Goal: Navigation & Orientation: Find specific page/section

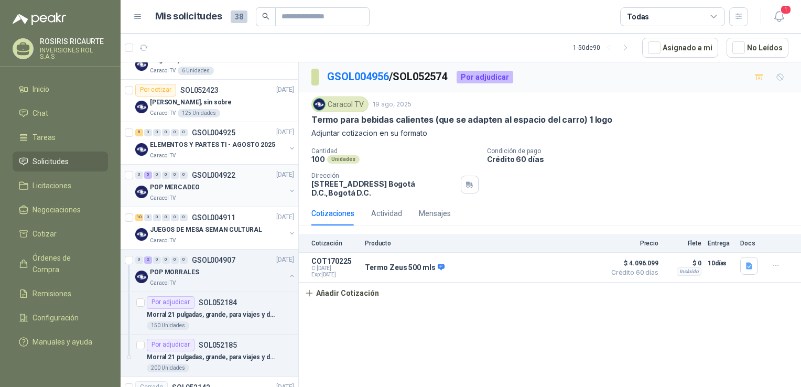
scroll to position [787, 0]
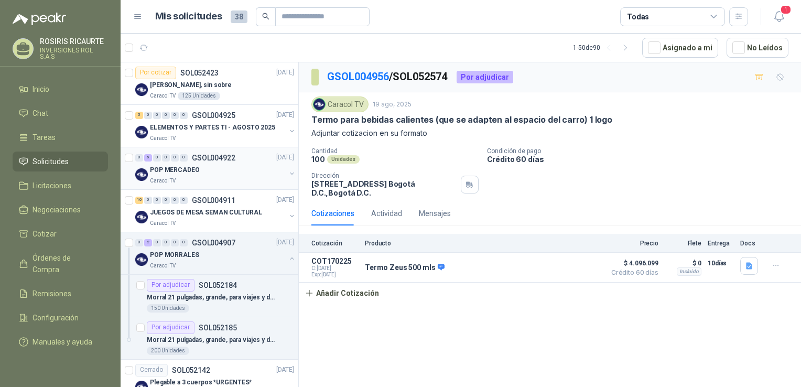
click at [227, 178] on div "Caracol TV" at bounding box center [218, 181] width 136 height 8
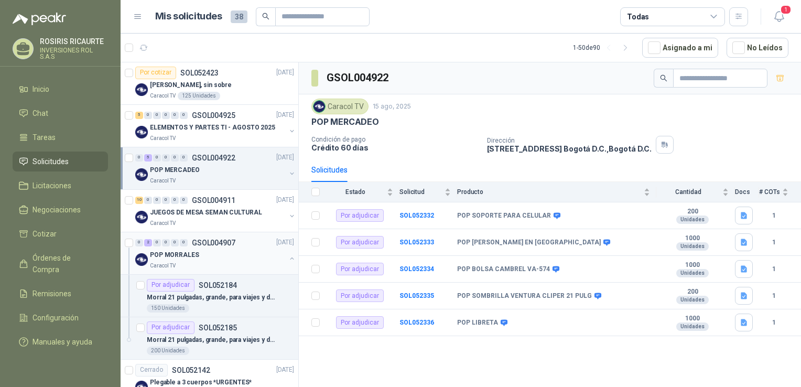
click at [216, 259] on div "POP MORRALES" at bounding box center [218, 255] width 136 height 13
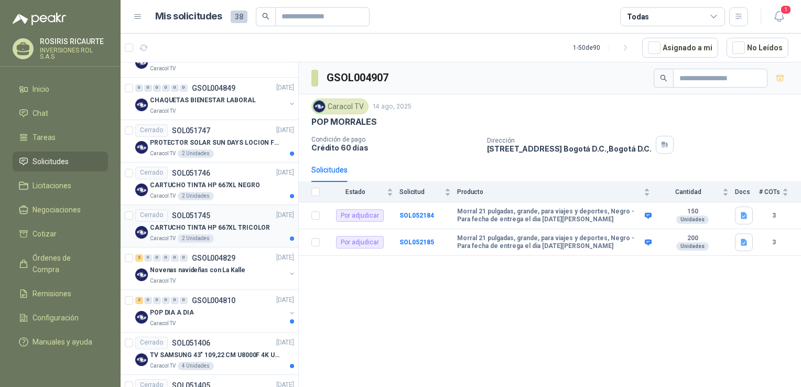
scroll to position [1101, 0]
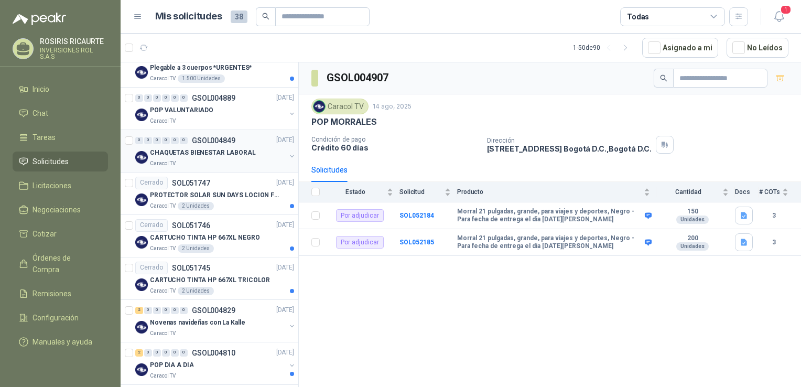
click at [234, 159] on div "Caracol TV" at bounding box center [218, 163] width 136 height 8
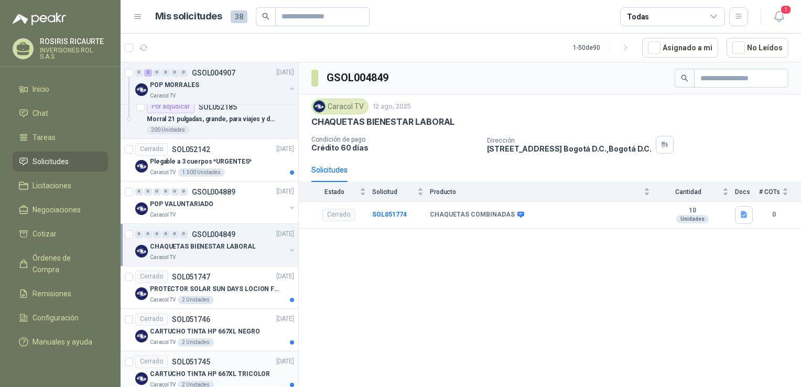
scroll to position [997, 0]
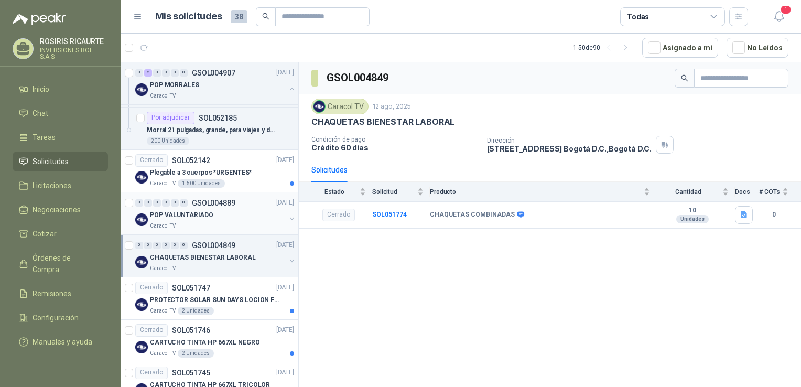
click at [228, 215] on div "POP VALUNTARIADO" at bounding box center [218, 215] width 136 height 13
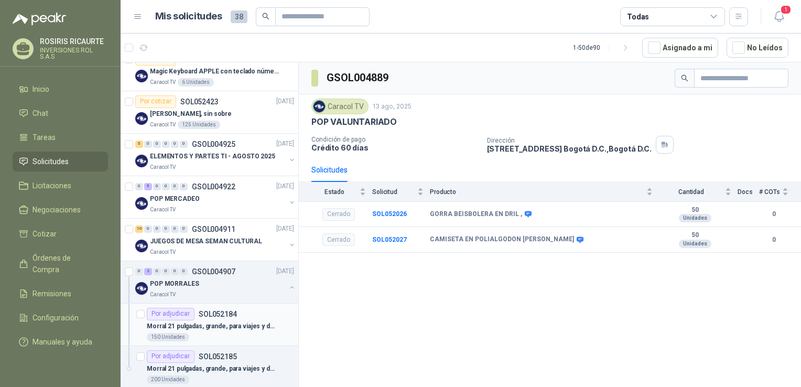
scroll to position [734, 0]
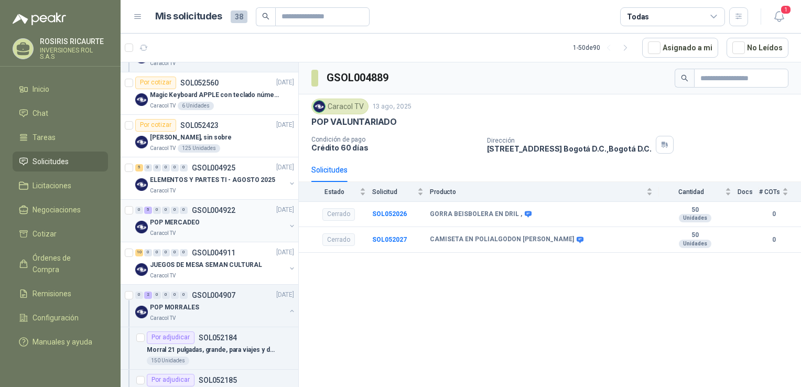
click at [214, 231] on div "Caracol TV" at bounding box center [218, 233] width 136 height 8
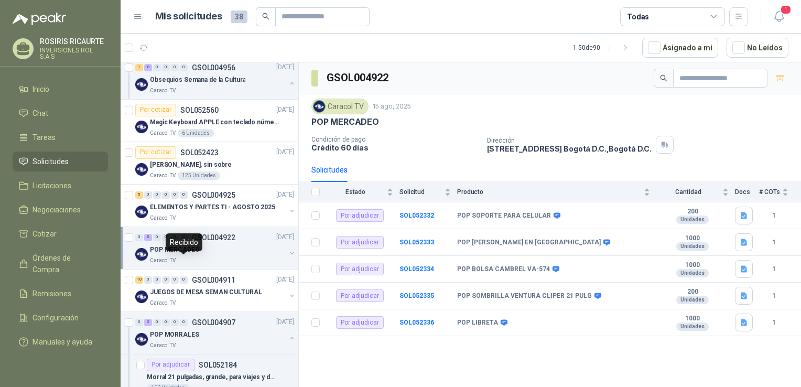
scroll to position [682, 0]
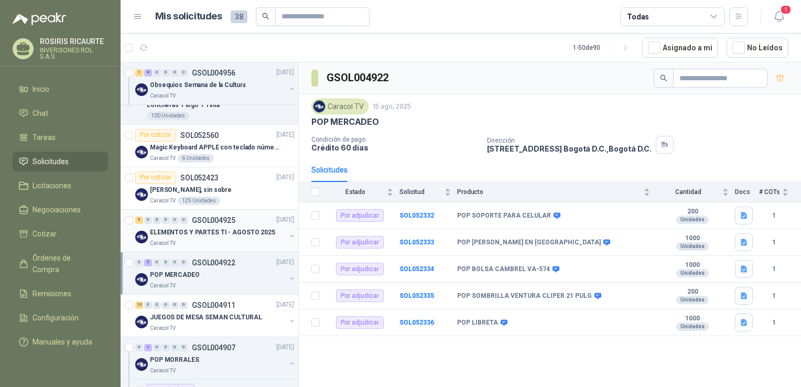
click at [232, 239] on div "Caracol TV" at bounding box center [218, 243] width 136 height 8
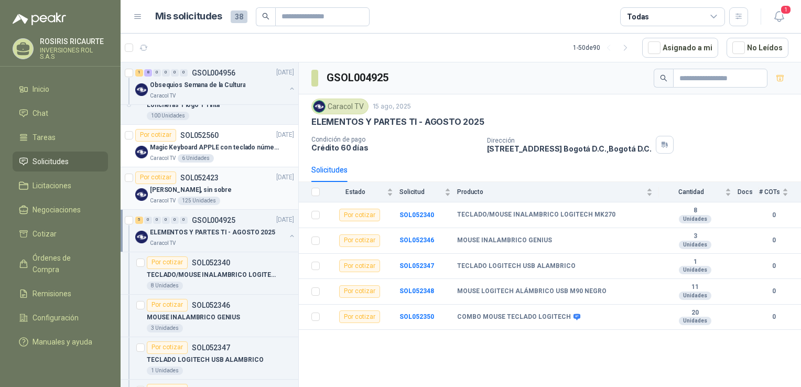
click at [241, 202] on div "Caracol TV 125 Unidades" at bounding box center [222, 201] width 144 height 8
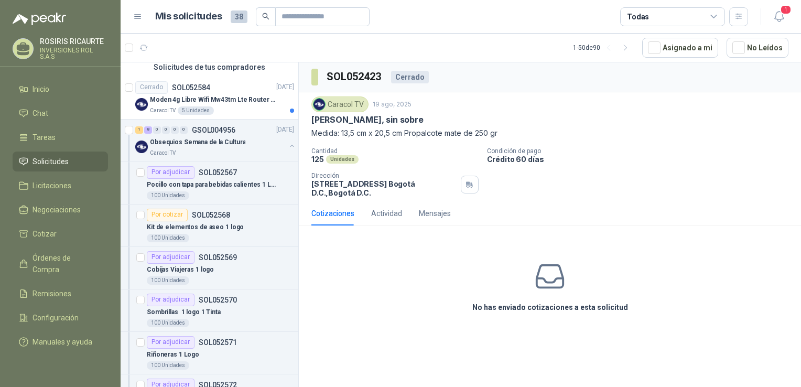
scroll to position [157, 0]
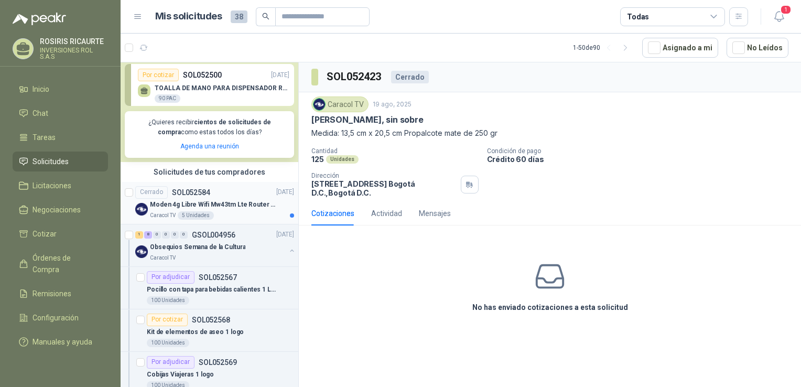
click at [232, 219] on div "Caracol TV 5 Unidades" at bounding box center [222, 215] width 144 height 8
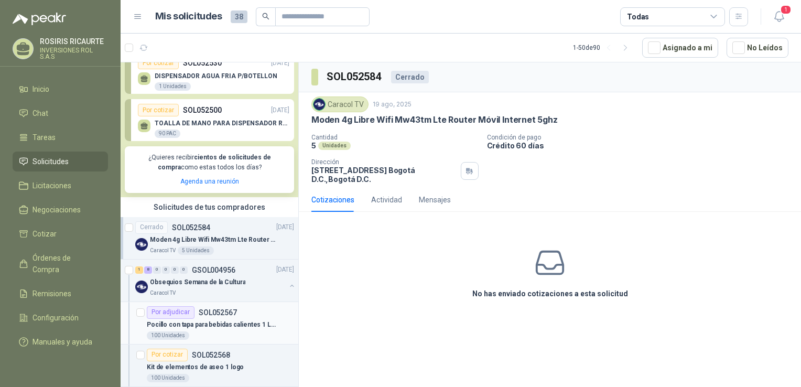
scroll to position [52, 0]
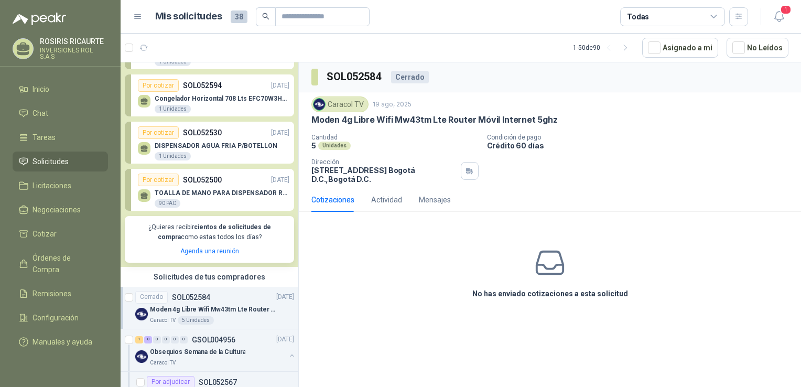
click at [206, 199] on div "TOALLA DE MANO PARA DISPENSADOR ROLLO X 90 PAC" at bounding box center [222, 198] width 135 height 19
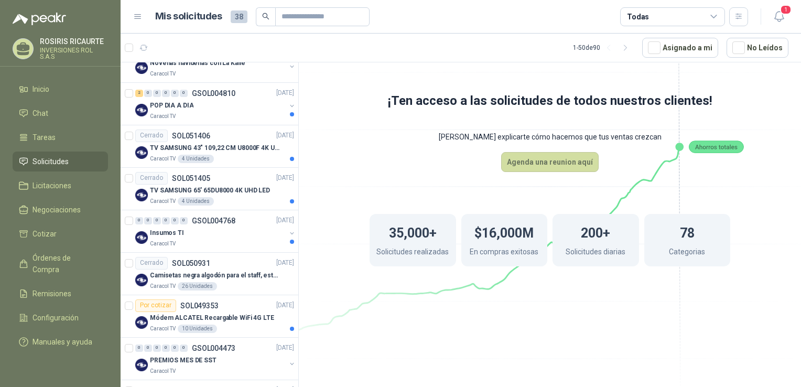
scroll to position [1941, 0]
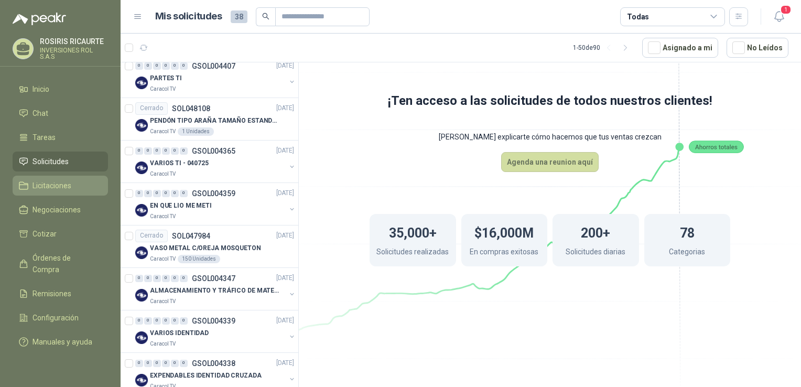
click at [42, 186] on span "Licitaciones" at bounding box center [52, 186] width 39 height 12
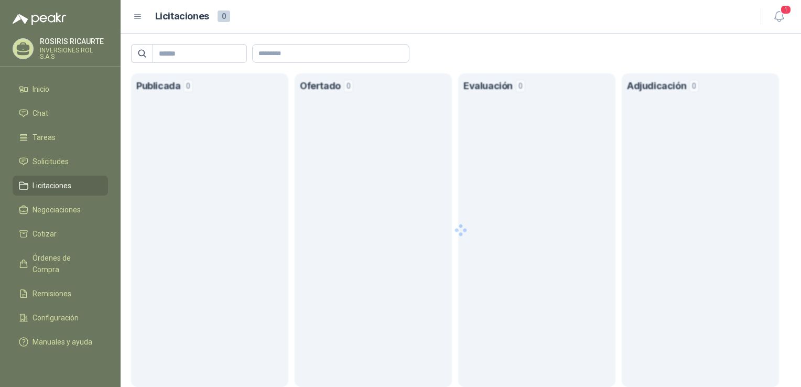
click at [55, 185] on span "Licitaciones" at bounding box center [52, 186] width 39 height 12
click at [44, 240] on link "Cotizar" at bounding box center [60, 234] width 95 height 20
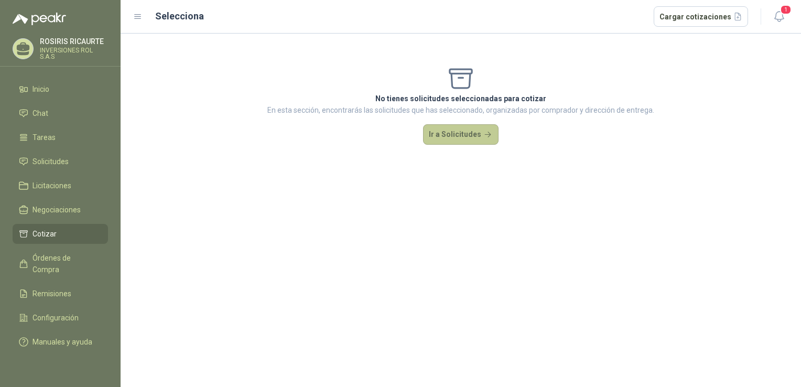
click at [460, 142] on button "Ir a Solicitudes" at bounding box center [461, 134] width 76 height 21
